Goal: Transaction & Acquisition: Purchase product/service

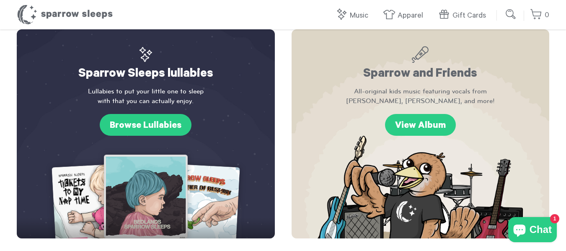
scroll to position [293, 0]
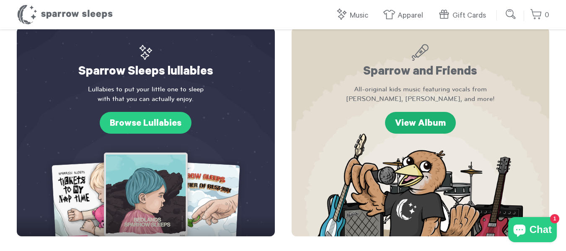
click at [418, 112] on link "View Album" at bounding box center [420, 123] width 71 height 22
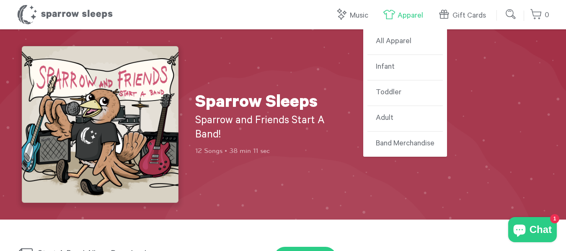
click at [403, 16] on link "Apparel" at bounding box center [405, 16] width 44 height 18
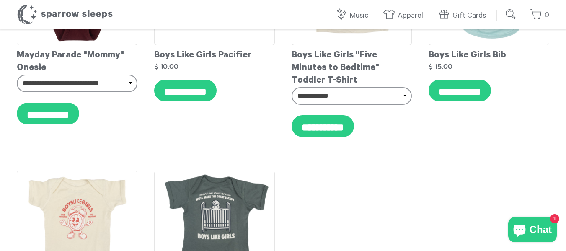
scroll to position [251, 0]
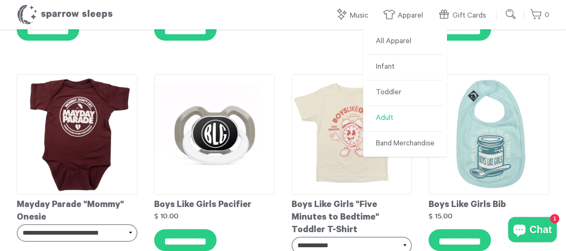
click at [401, 117] on link "Adult" at bounding box center [404, 119] width 75 height 26
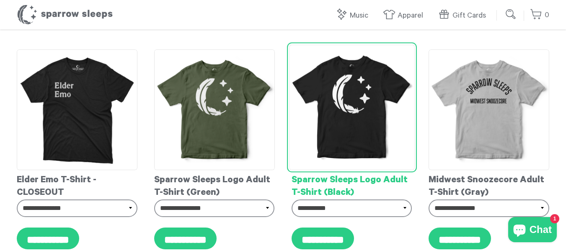
scroll to position [42, 0]
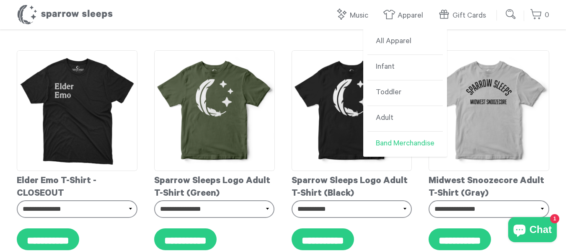
click at [399, 148] on link "Band Merchandise" at bounding box center [404, 144] width 75 height 25
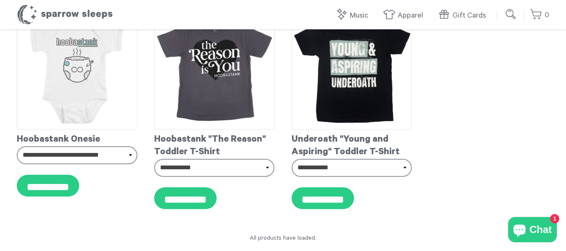
scroll to position [7100, 0]
